Goal: Find specific page/section: Find specific page/section

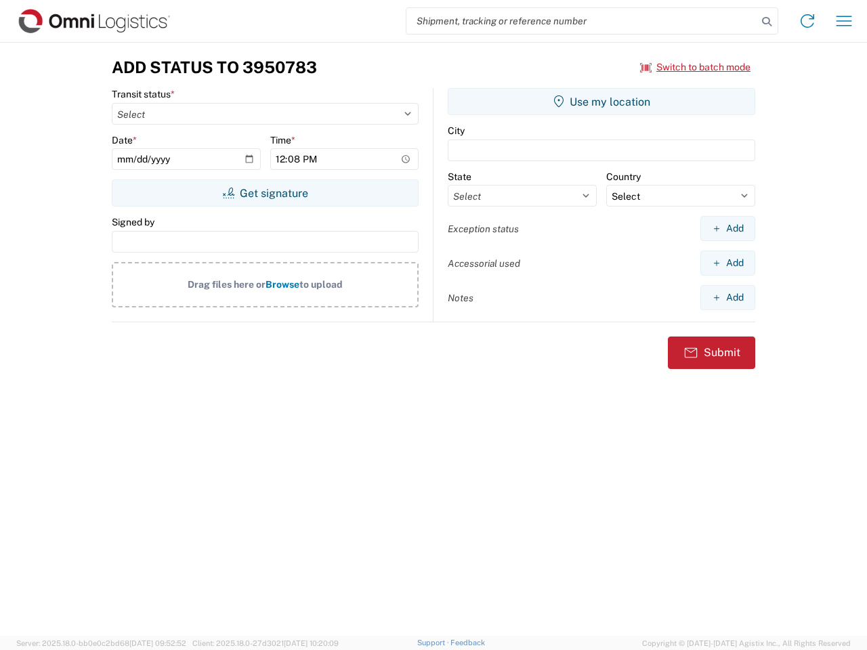
click at [582, 21] on input "search" at bounding box center [581, 21] width 351 height 26
click at [767, 22] on icon at bounding box center [766, 21] width 19 height 19
click at [807, 21] on icon at bounding box center [807, 21] width 22 height 22
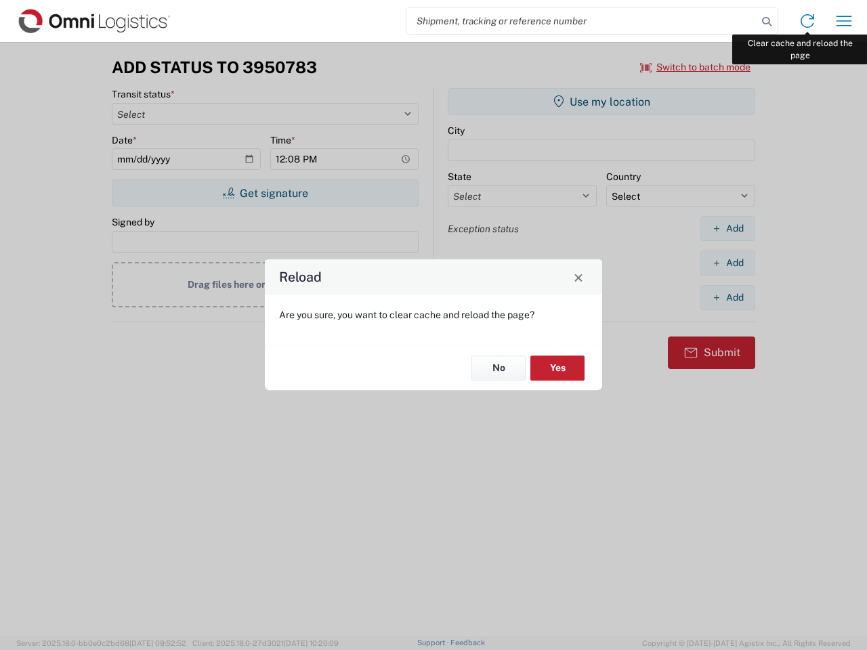
click at [844, 21] on div "Reload Are you sure, you want to clear cache and reload the page? No Yes" at bounding box center [433, 325] width 867 height 650
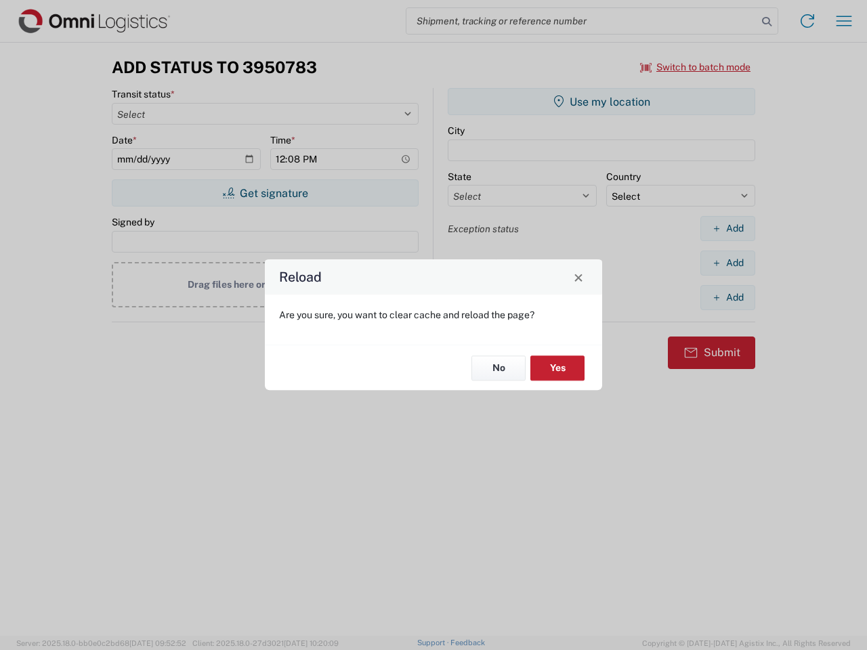
click at [696, 67] on div "Reload Are you sure, you want to clear cache and reload the page? No Yes" at bounding box center [433, 325] width 867 height 650
click at [265, 193] on div "Reload Are you sure, you want to clear cache and reload the page? No Yes" at bounding box center [433, 325] width 867 height 650
click at [601, 102] on div "Reload Are you sure, you want to clear cache and reload the page? No Yes" at bounding box center [433, 325] width 867 height 650
click at [727, 228] on div "Reload Are you sure, you want to clear cache and reload the page? No Yes" at bounding box center [433, 325] width 867 height 650
click at [727, 263] on div "Reload Are you sure, you want to clear cache and reload the page? No Yes" at bounding box center [433, 325] width 867 height 650
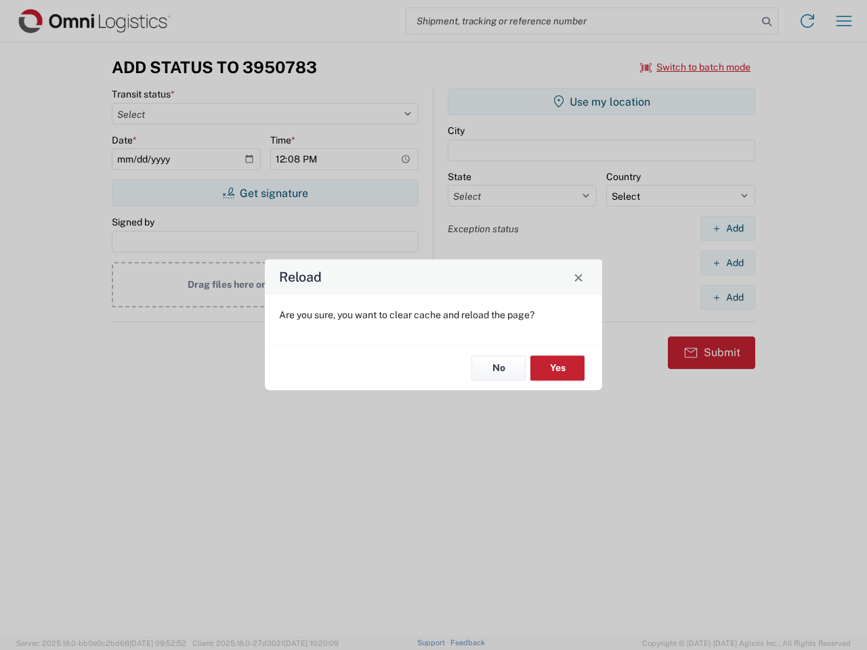
click at [727, 297] on div "Reload Are you sure, you want to clear cache and reload the page? No Yes" at bounding box center [433, 325] width 867 height 650
